Goal: Communication & Community: Answer question/provide support

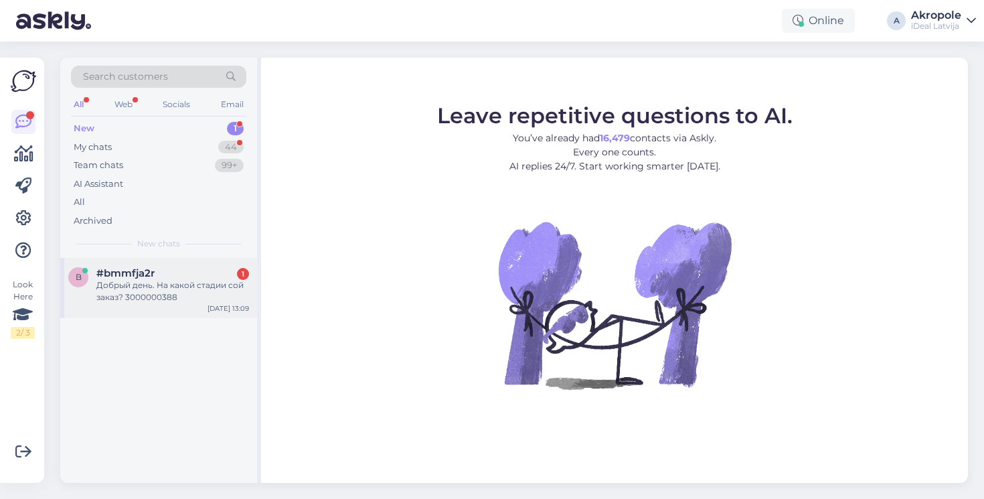
click at [136, 279] on div "Добрый день. На какой стадии сой заказ? 3000000388" at bounding box center [172, 291] width 153 height 24
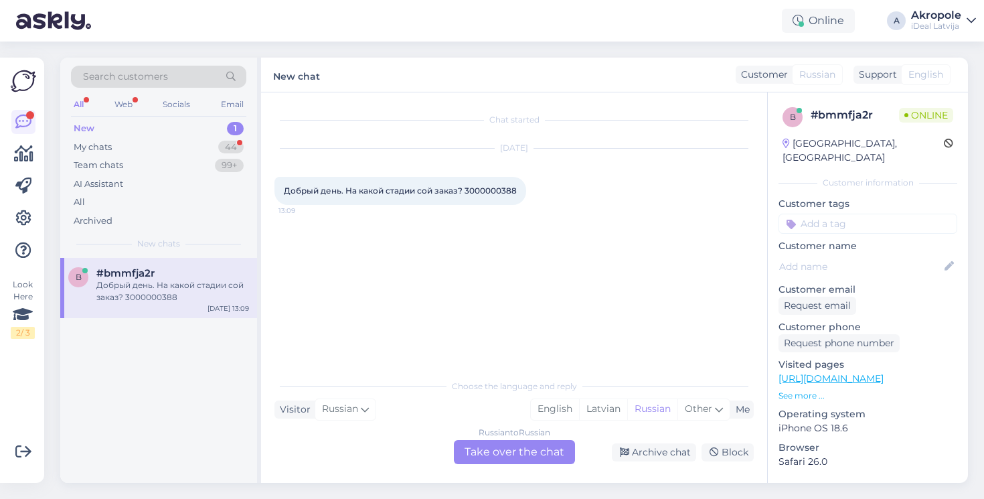
click at [484, 195] on span "Добрый день. На какой стадии сой заказ? 3000000388" at bounding box center [400, 190] width 233 height 10
copy div "3000000388 13:09"
click at [550, 446] on div "Russian to Russian Take over the chat" at bounding box center [514, 452] width 121 height 24
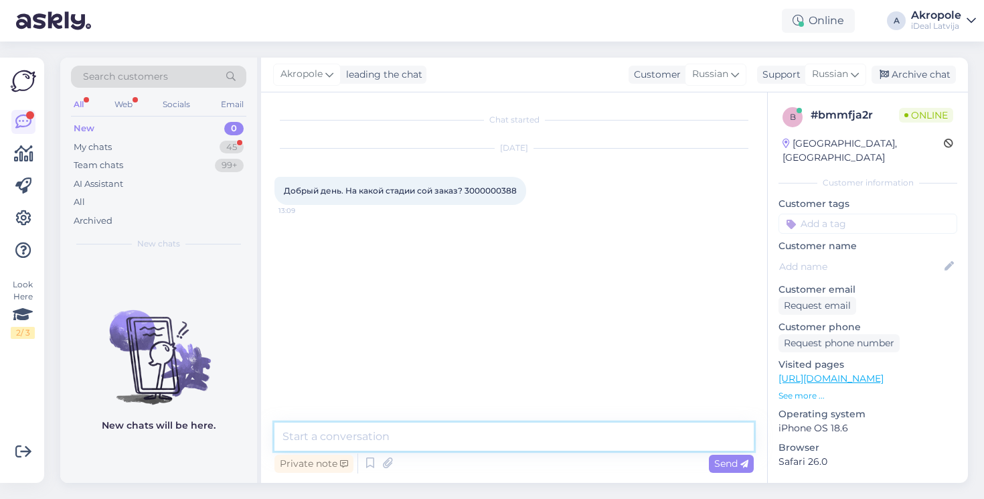
click at [501, 444] on textarea at bounding box center [513, 436] width 479 height 28
type textarea "Добрый день!"
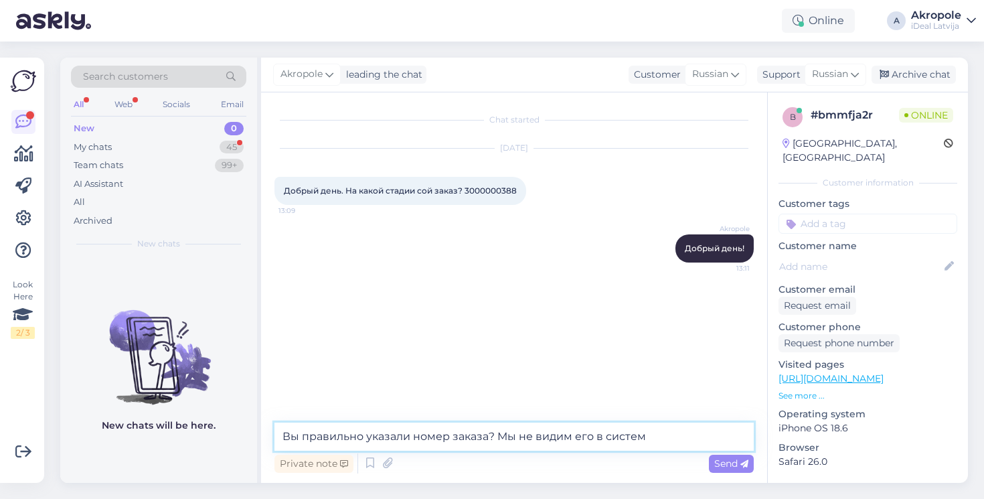
type textarea "Вы правильно указали номер заказа? Мы не видим его в системе"
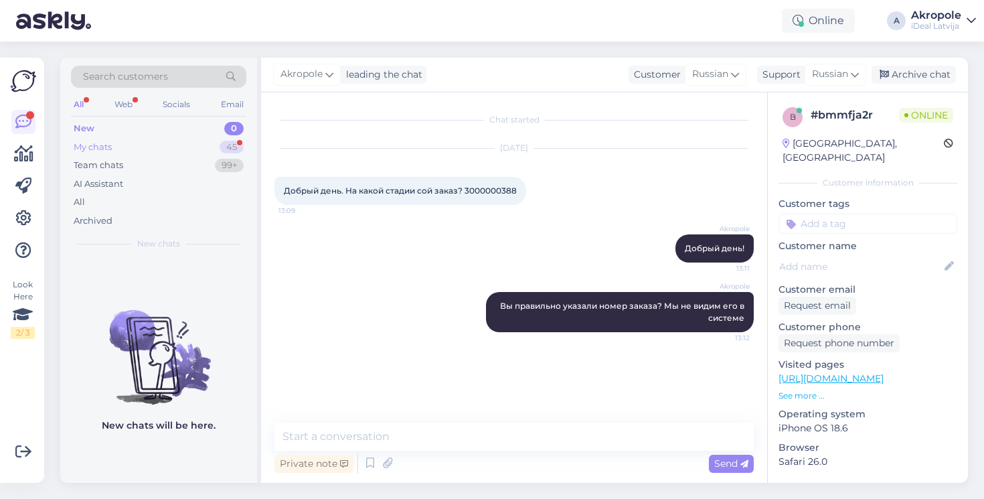
click at [239, 143] on div "45" at bounding box center [231, 147] width 24 height 13
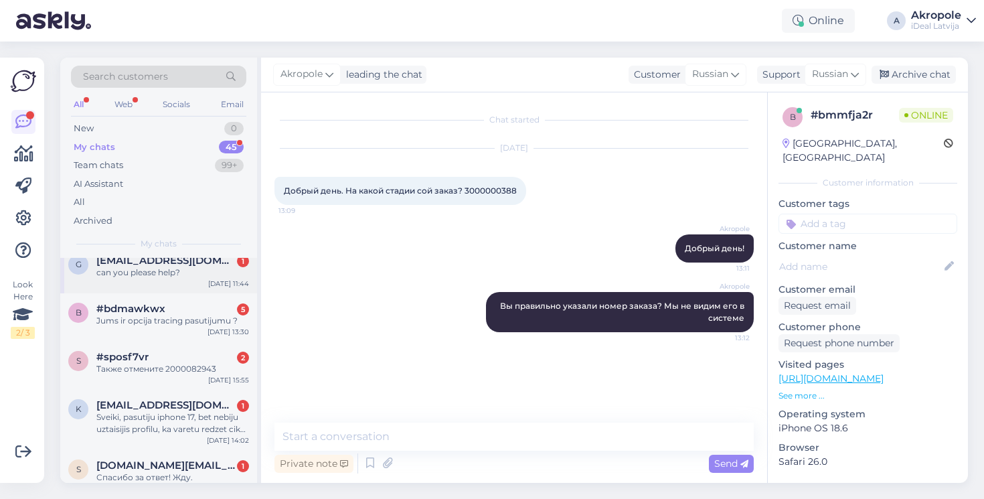
scroll to position [70, 0]
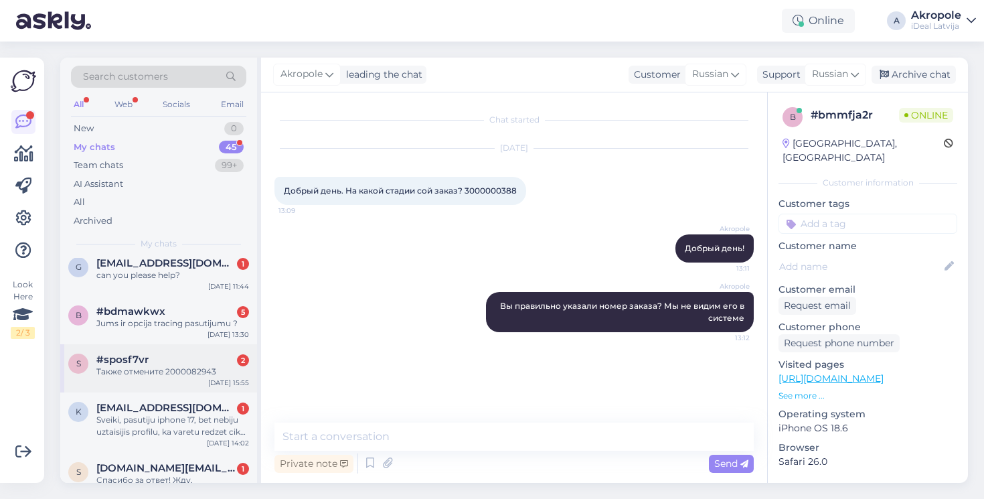
click at [196, 354] on div "#sposf7vr 2" at bounding box center [172, 359] width 153 height 12
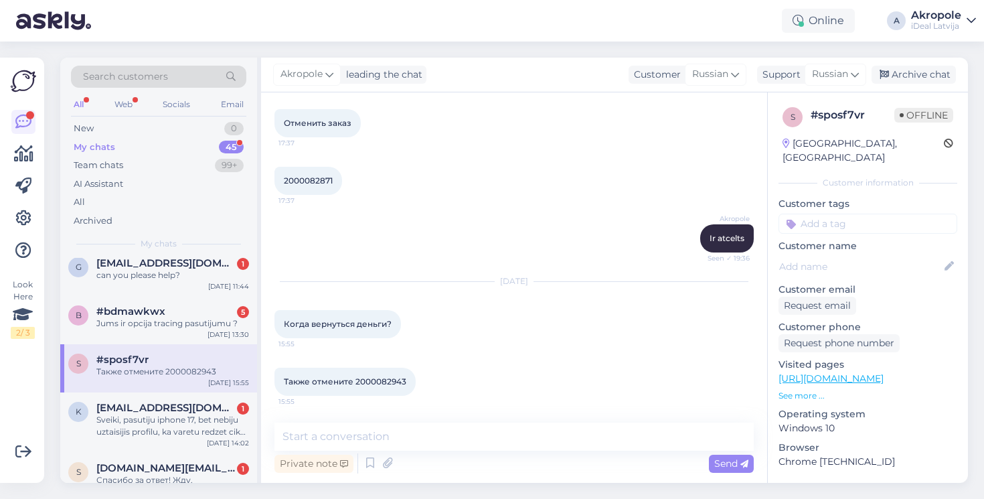
scroll to position [747, 0]
click at [381, 383] on span "Также отмените 2000082943" at bounding box center [345, 381] width 122 height 10
copy div "2000082943 15:55"
click at [310, 176] on span "2000082871" at bounding box center [308, 180] width 49 height 10
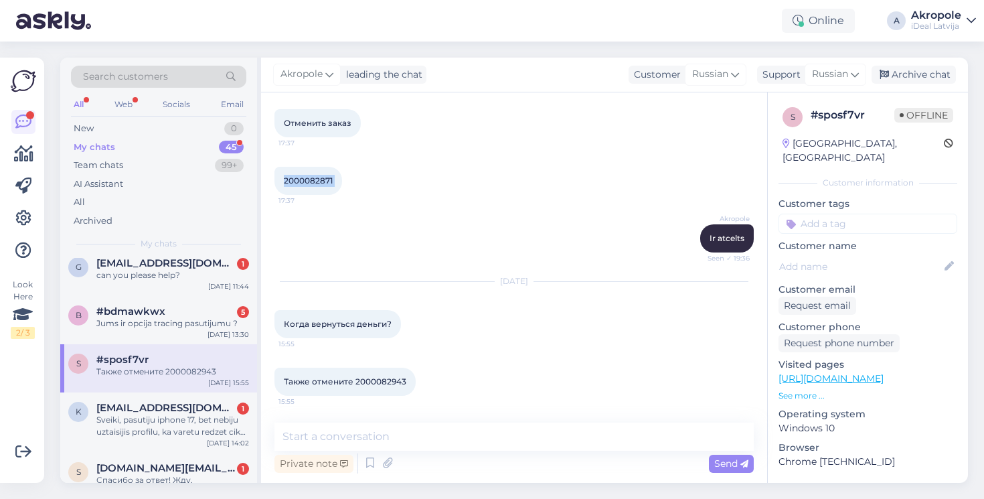
click at [310, 176] on span "2000082871" at bounding box center [308, 180] width 49 height 10
copy div "2000082871 17:37"
